Goal: Task Accomplishment & Management: Manage account settings

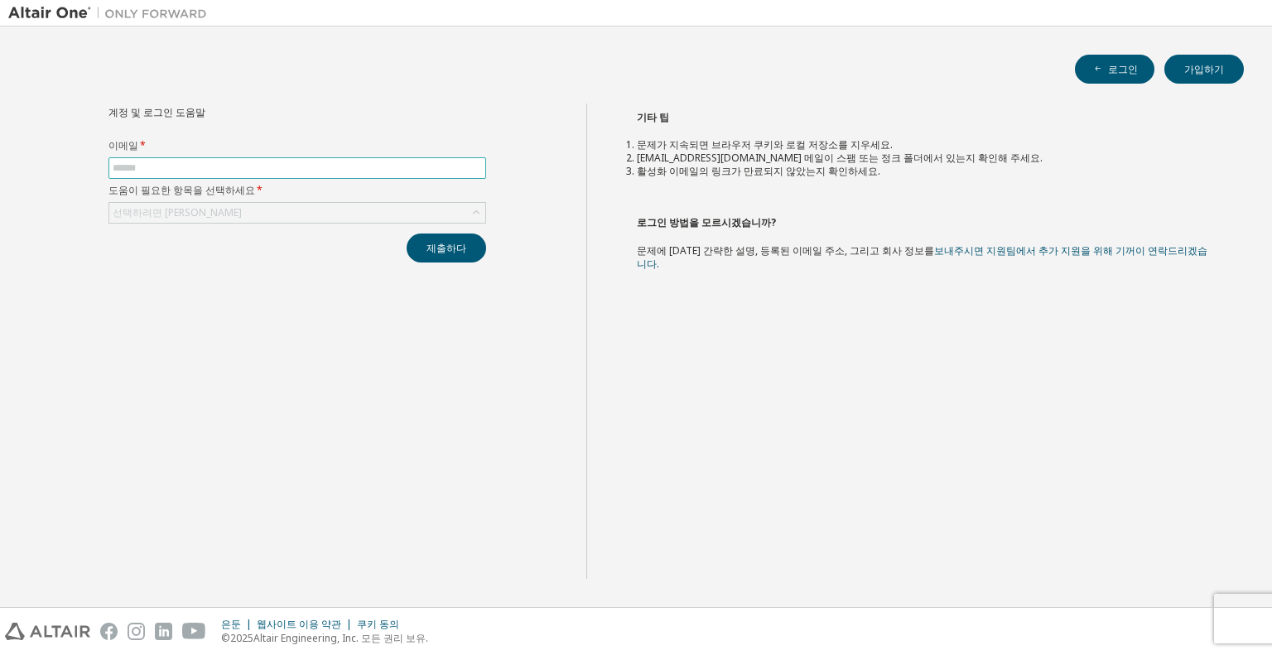
click at [242, 171] on input "text" at bounding box center [297, 168] width 369 height 13
type input "**********"
click at [187, 211] on font "선택하려면 [PERSON_NAME]" at bounding box center [177, 212] width 129 height 14
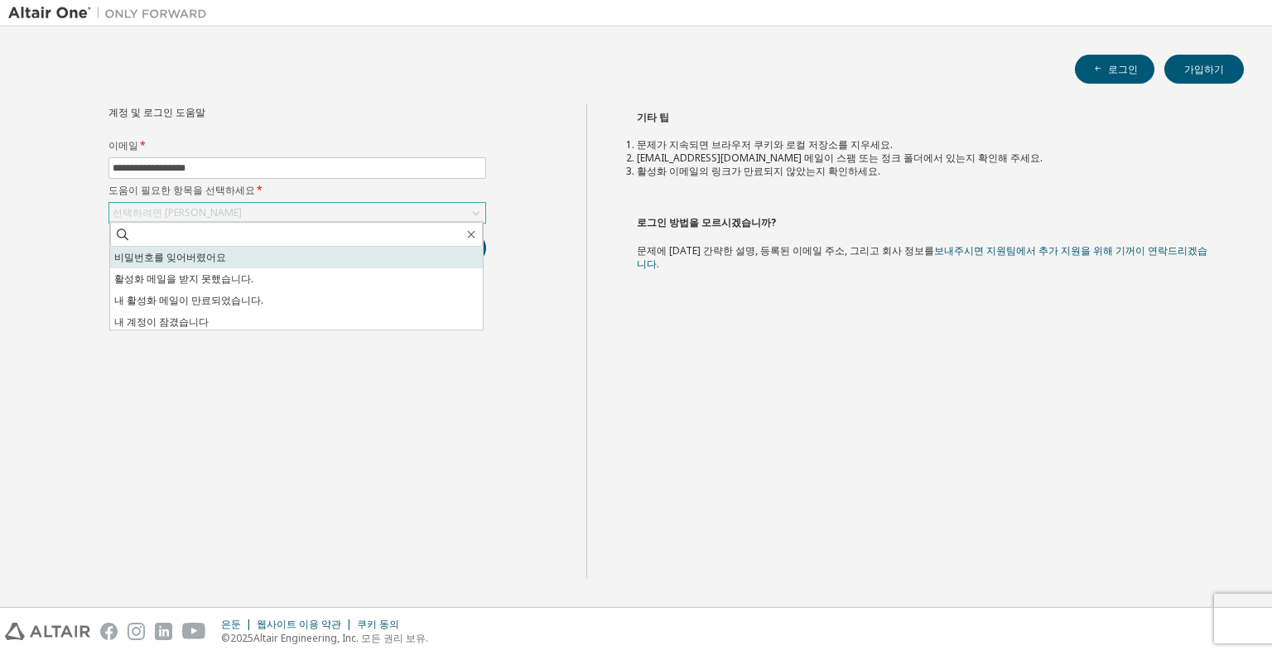
click at [194, 258] on font "비밀번호를 잊어버렸어요" at bounding box center [170, 257] width 112 height 14
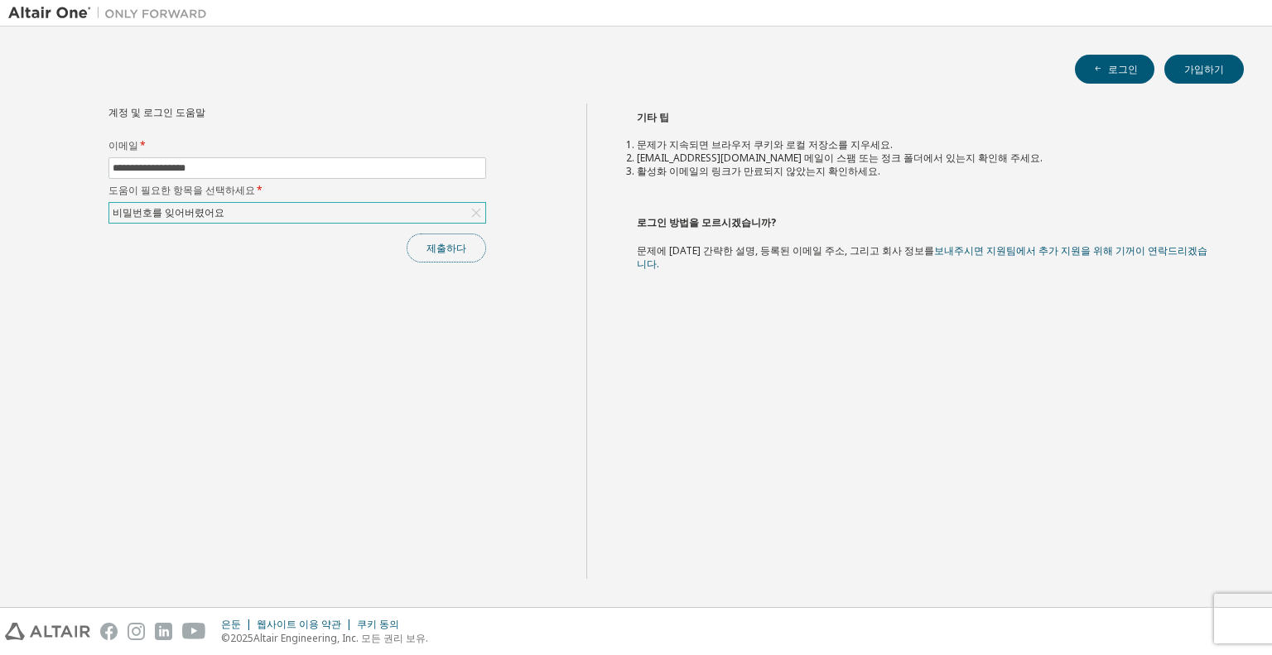
click at [454, 249] on font "제출하다" at bounding box center [447, 248] width 40 height 14
click at [873, 312] on div "기타 팁 문제가 지속되면 브라우저 쿠키와 로컬 저장소를 지우세요. [EMAIL_ADDRESS][DOMAIN_NAME] 메일이 스팸 또는 정크 …" at bounding box center [925, 341] width 678 height 475
click at [231, 624] on font "은둔" at bounding box center [231, 624] width 20 height 14
drag, startPoint x: 1080, startPoint y: 1, endPoint x: 1043, endPoint y: 6, distance: 37.6
click at [956, 22] on div at bounding box center [733, 13] width 1037 height 26
